Goal: Task Accomplishment & Management: Manage account settings

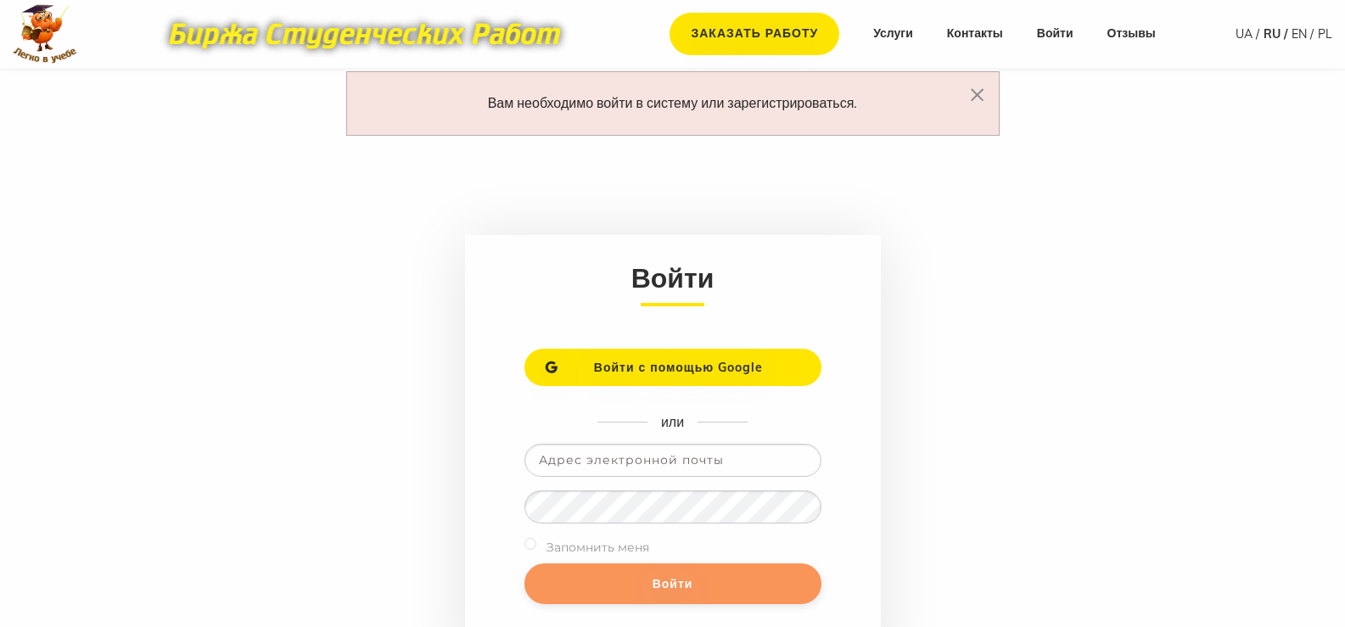
type input "tamila.gunenyuk@ukr.net"
click at [664, 582] on input "Войти" at bounding box center [672, 583] width 297 height 41
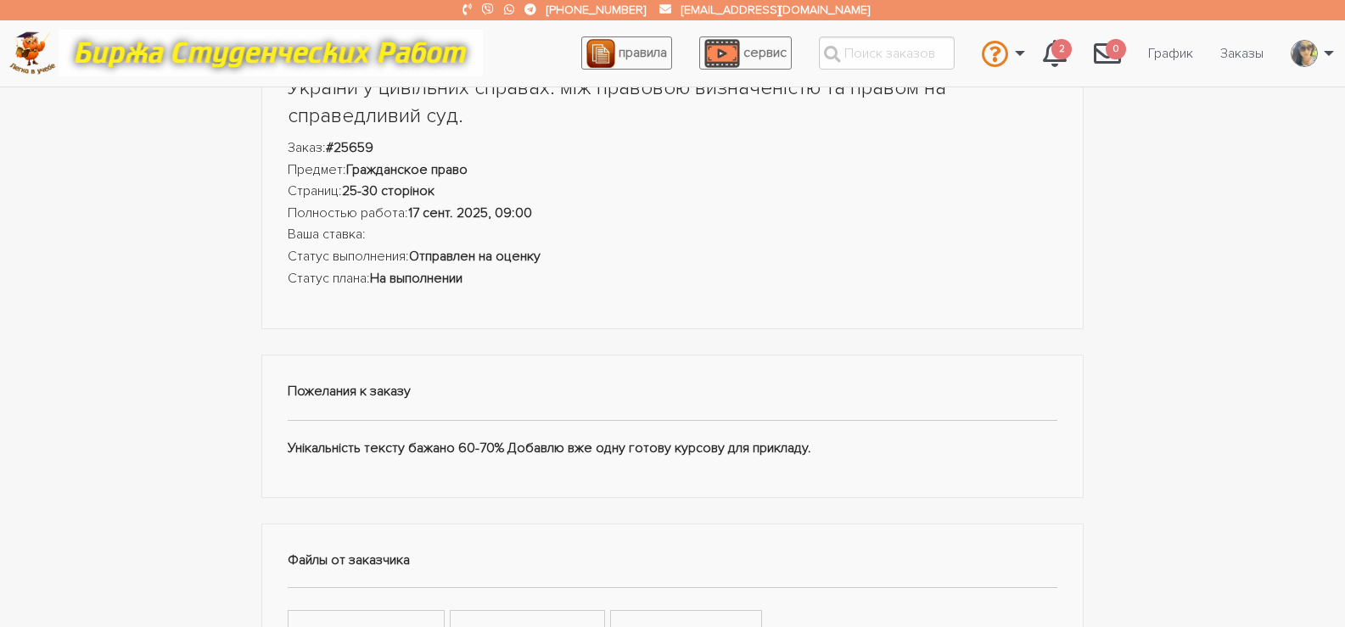
scroll to position [170, 0]
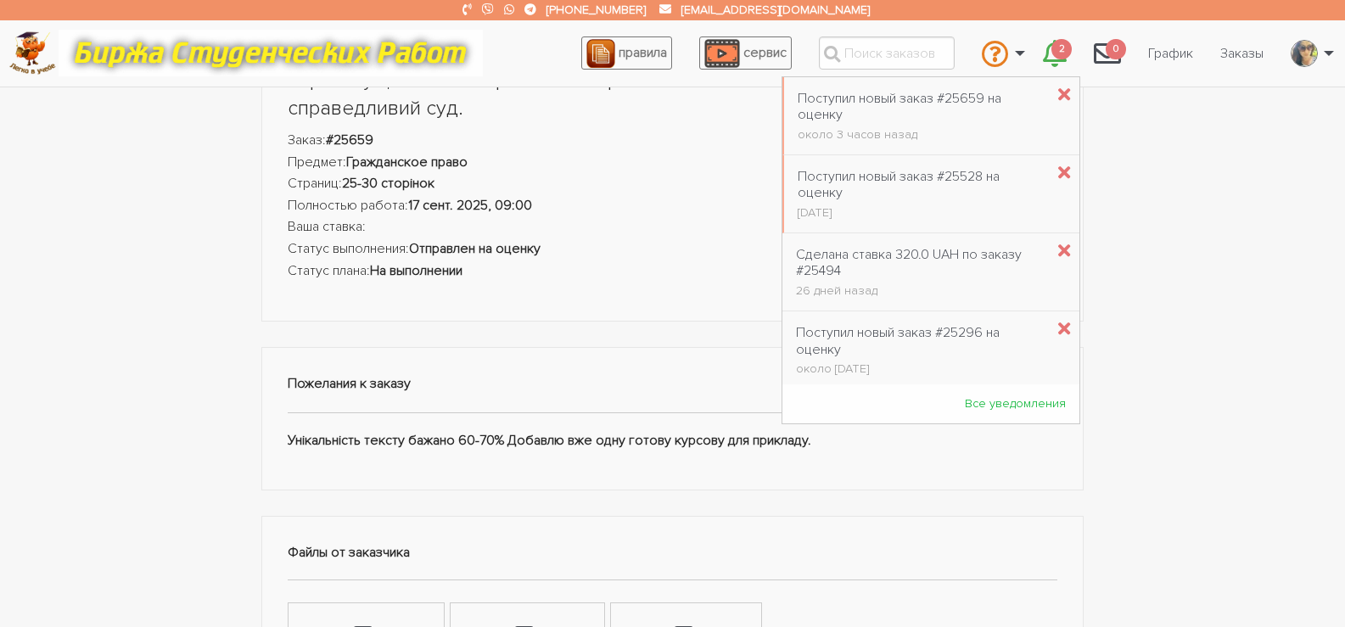
click at [1057, 56] on span "2" at bounding box center [1061, 49] width 20 height 21
